Goal: Information Seeking & Learning: Learn about a topic

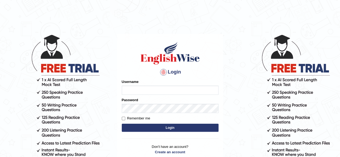
type input "PujaC"
click at [171, 129] on button "Login" at bounding box center [170, 128] width 97 height 8
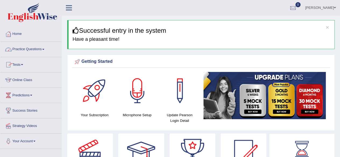
click at [43, 50] on link "Practice Questions" at bounding box center [30, 48] width 61 height 13
click at [43, 50] on link "Practice Questions" at bounding box center [30, 48] width 60 height 13
click at [41, 48] on link "Practice Questions" at bounding box center [30, 48] width 61 height 13
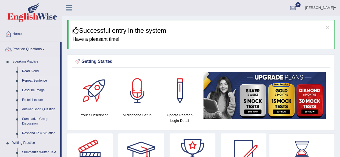
click at [37, 80] on link "Repeat Sentence" at bounding box center [40, 81] width 41 height 10
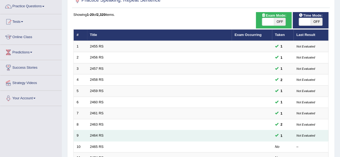
scroll to position [65, 0]
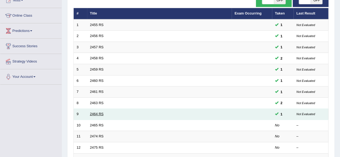
click at [96, 113] on link "2464 RS" at bounding box center [97, 114] width 14 height 4
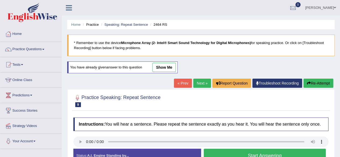
click at [161, 65] on link "show me" at bounding box center [163, 67] width 23 height 9
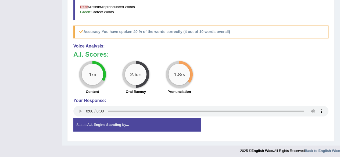
scroll to position [207, 0]
click at [208, 69] on div "1 / 3 Content 2.5 / 5 Oral fluency 1.8 / 5 Pronunciation" at bounding box center [201, 78] width 261 height 35
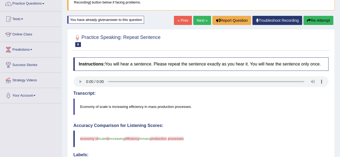
scroll to position [35, 0]
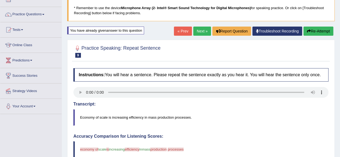
click at [200, 31] on link "Next »" at bounding box center [202, 31] width 18 height 9
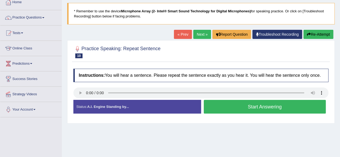
scroll to position [32, 0]
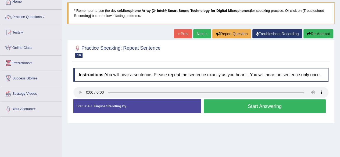
click at [221, 110] on button "Start Answering" at bounding box center [265, 107] width 122 height 14
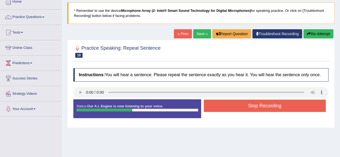
click at [221, 110] on button "Stop Recording" at bounding box center [265, 106] width 122 height 12
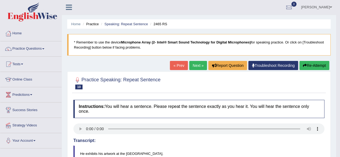
scroll to position [0, 0]
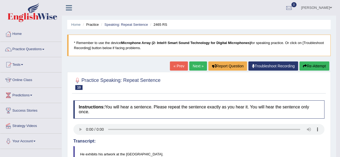
click at [197, 66] on link "Next »" at bounding box center [198, 66] width 18 height 9
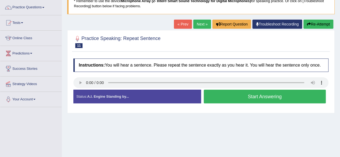
scroll to position [43, 0]
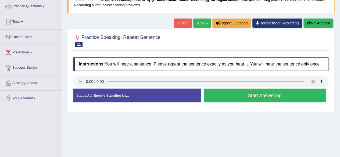
click at [198, 20] on link "Next »" at bounding box center [202, 23] width 18 height 9
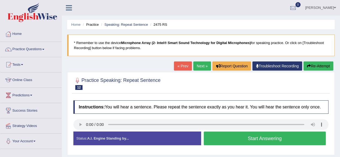
click at [262, 136] on button "Start Answering" at bounding box center [265, 139] width 122 height 14
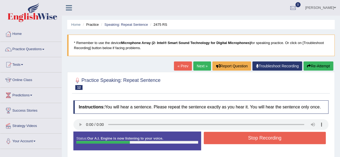
click at [262, 136] on button "Stop Recording" at bounding box center [265, 138] width 122 height 12
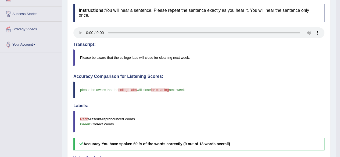
scroll to position [151, 0]
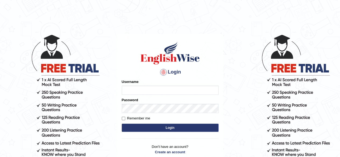
type input "PujaC"
click at [162, 129] on button "Login" at bounding box center [170, 128] width 97 height 8
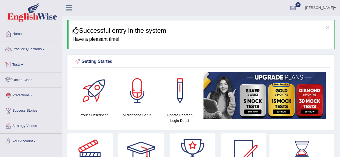
click at [23, 82] on link "Online Class" at bounding box center [30, 79] width 61 height 13
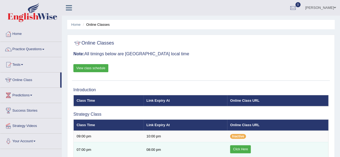
click at [240, 146] on link "Click Here" at bounding box center [240, 149] width 21 height 8
